Goal: Task Accomplishment & Management: Complete application form

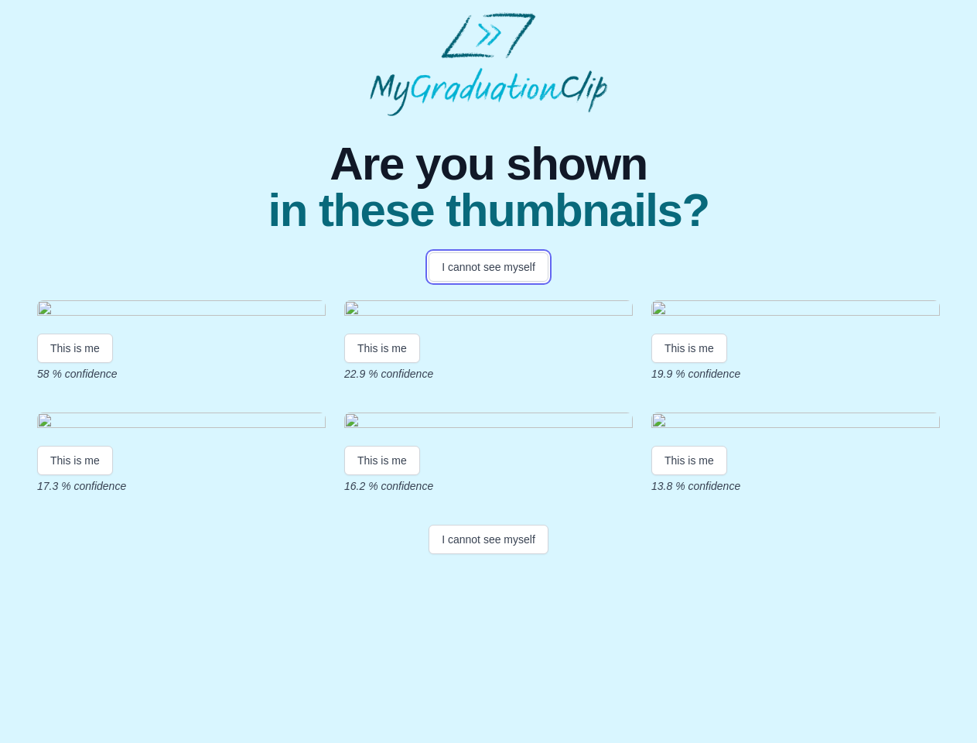
click at [488, 267] on button "I cannot see myself" at bounding box center [489, 266] width 120 height 29
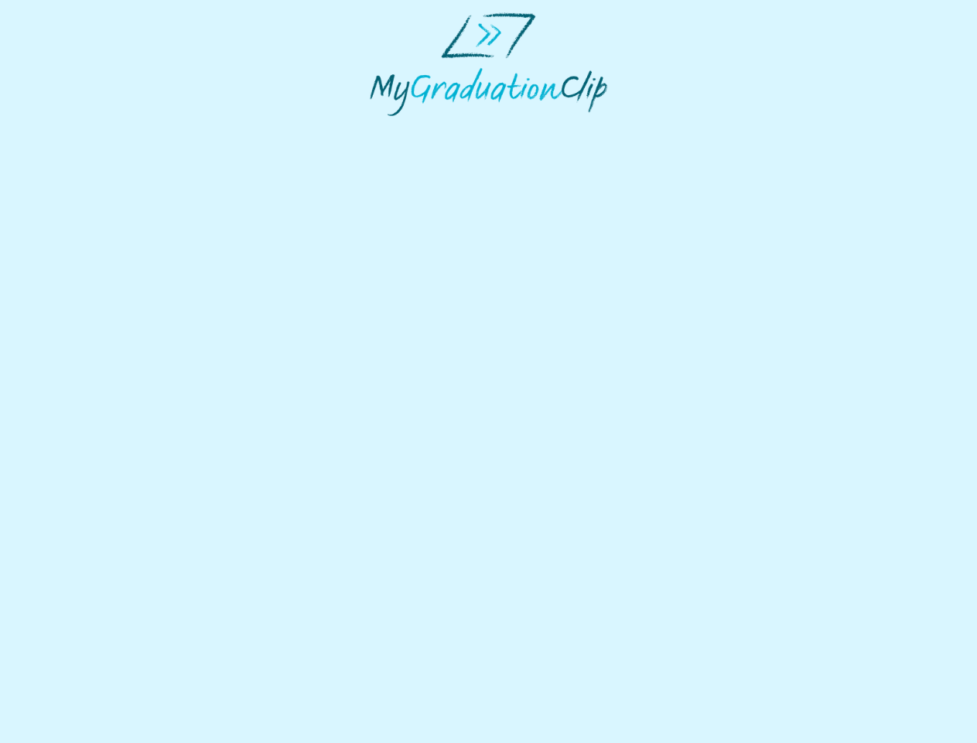
click at [75, 128] on html at bounding box center [488, 64] width 977 height 128
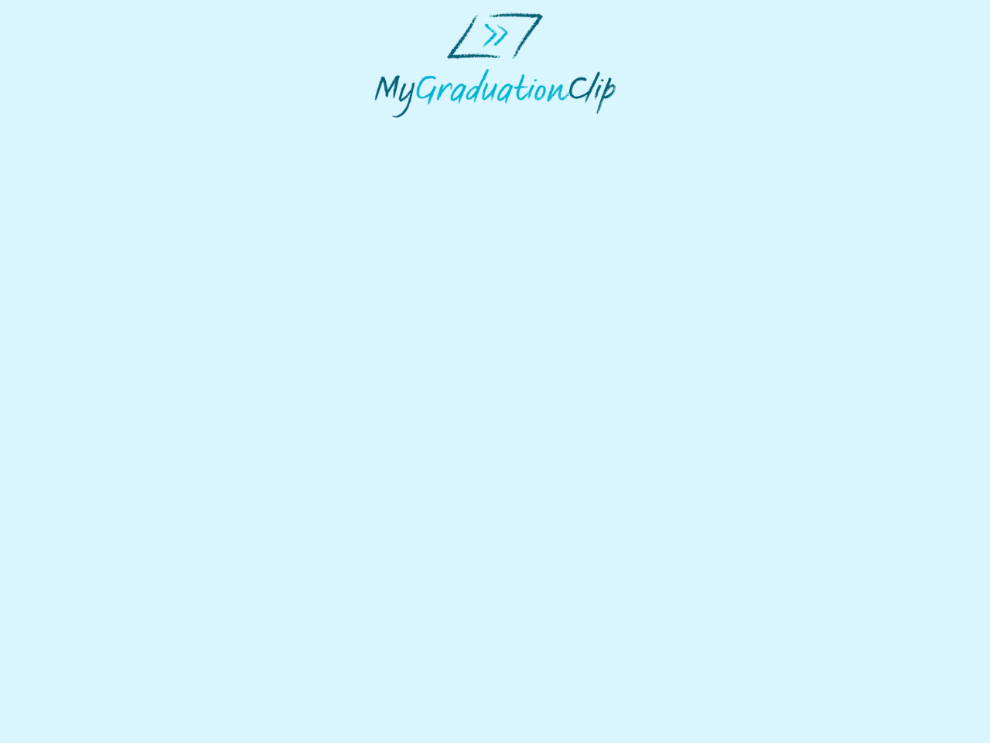
click at [385, 130] on html at bounding box center [495, 65] width 990 height 130
click at [693, 130] on html at bounding box center [495, 65] width 990 height 130
click at [75, 130] on html at bounding box center [495, 65] width 990 height 130
click at [385, 130] on html at bounding box center [495, 65] width 990 height 130
click at [693, 130] on html at bounding box center [495, 65] width 990 height 130
